Goal: Check status: Check status

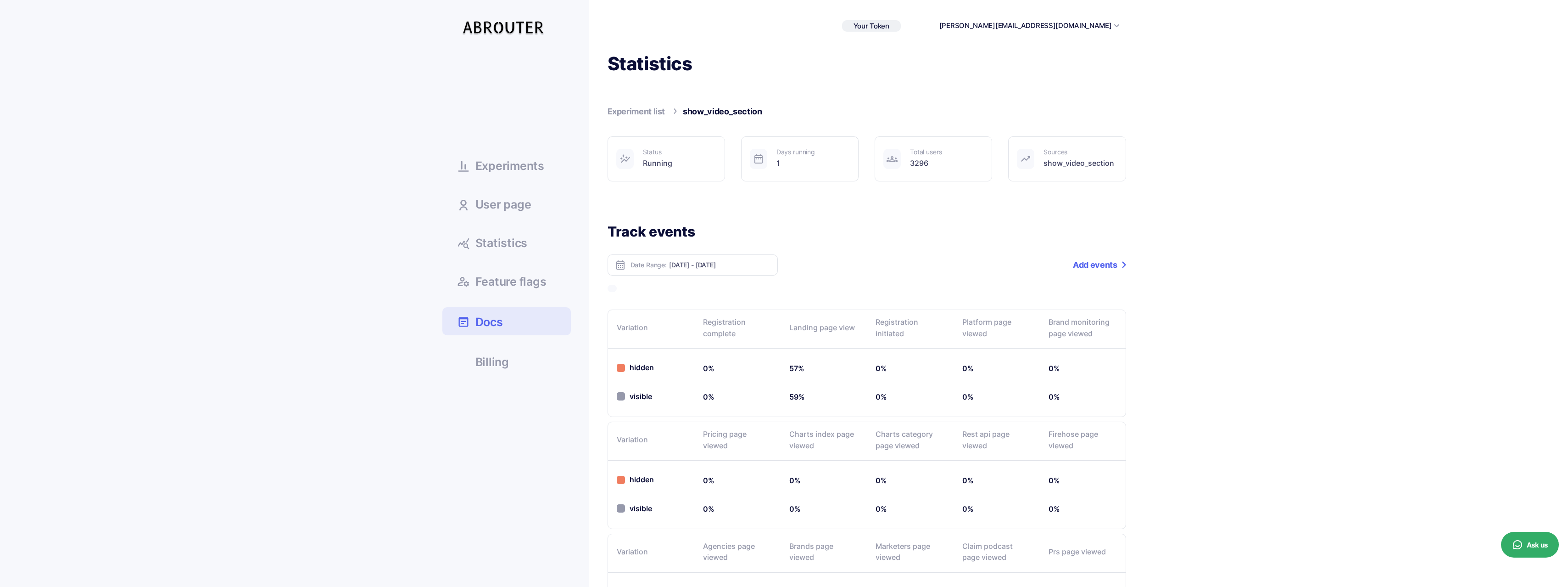
click at [524, 166] on span "Experiments" at bounding box center [510, 166] width 69 height 12
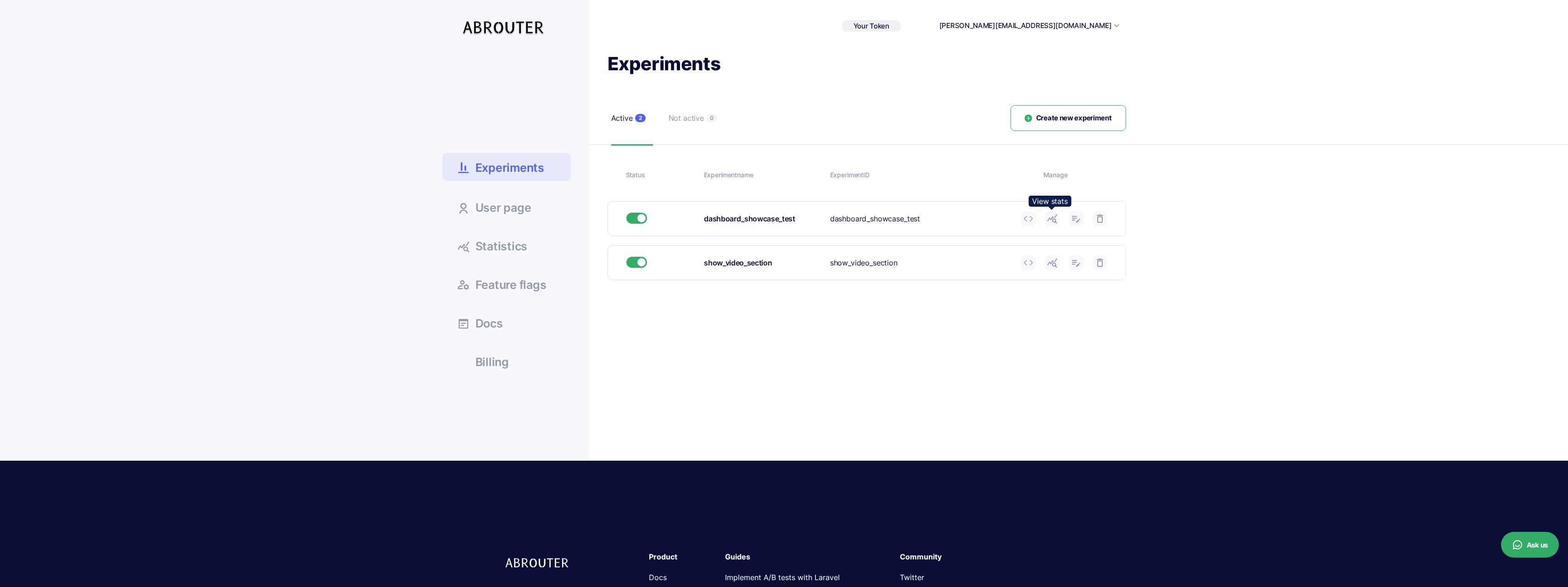
click at [1055, 225] on link at bounding box center [1052, 219] width 15 height 15
